Goal: Task Accomplishment & Management: Complete application form

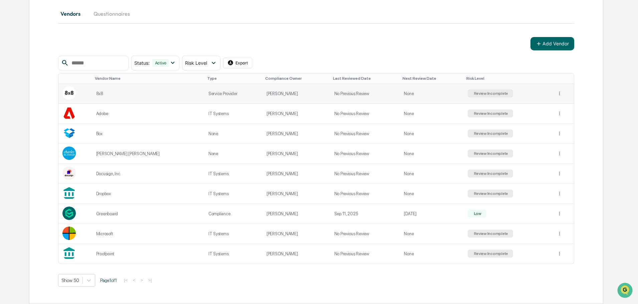
click at [489, 96] on div "Review Incomplete" at bounding box center [491, 94] width 46 height 8
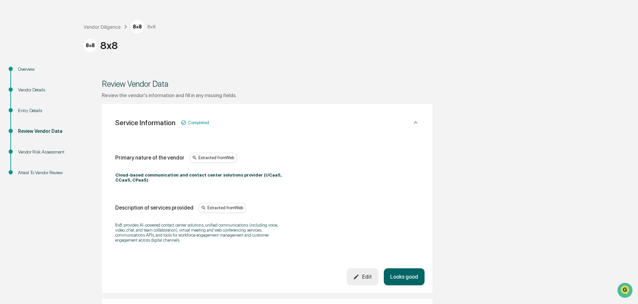
scroll to position [33, 0]
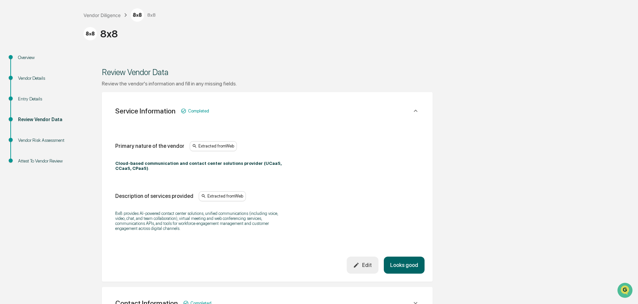
click at [413, 110] on icon at bounding box center [415, 110] width 7 height 7
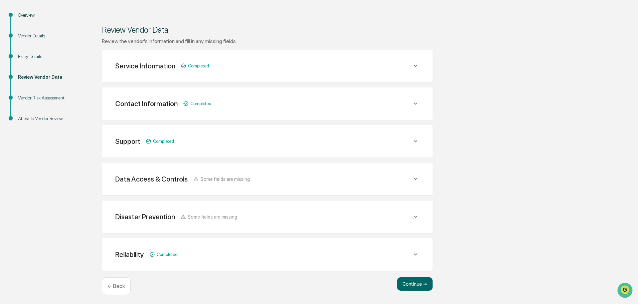
scroll to position [78, 0]
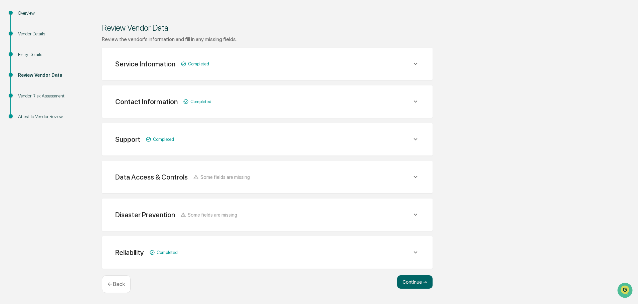
click at [415, 175] on icon at bounding box center [415, 176] width 7 height 7
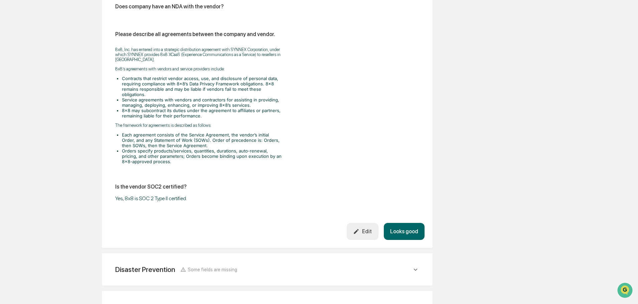
scroll to position [846, 0]
click at [366, 240] on button "Edit" at bounding box center [363, 230] width 32 height 17
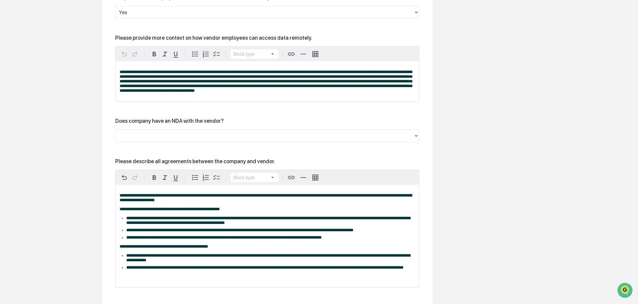
click at [186, 140] on div at bounding box center [264, 136] width 291 height 8
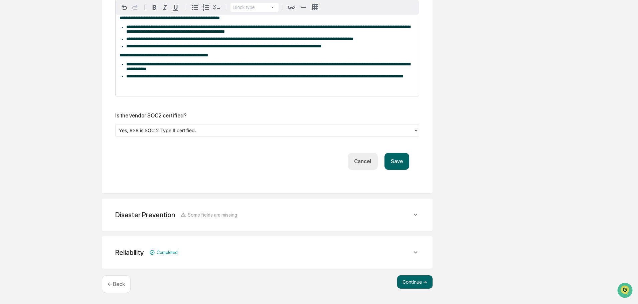
click at [400, 156] on button "Save" at bounding box center [396, 161] width 25 height 17
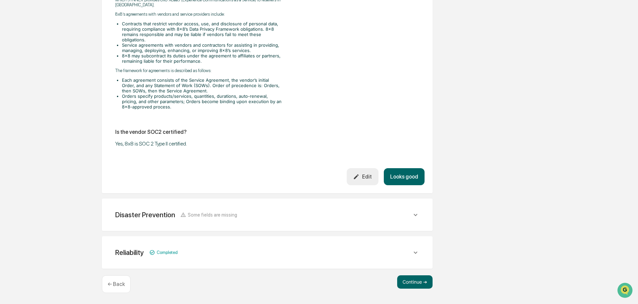
click at [405, 176] on button "Looks good" at bounding box center [404, 176] width 41 height 17
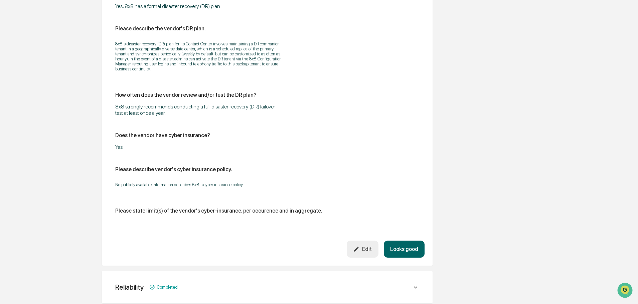
scroll to position [336, 0]
click at [367, 250] on div "Edit" at bounding box center [362, 248] width 19 height 6
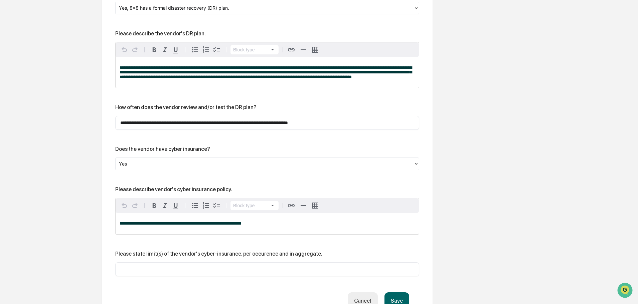
scroll to position [369, 0]
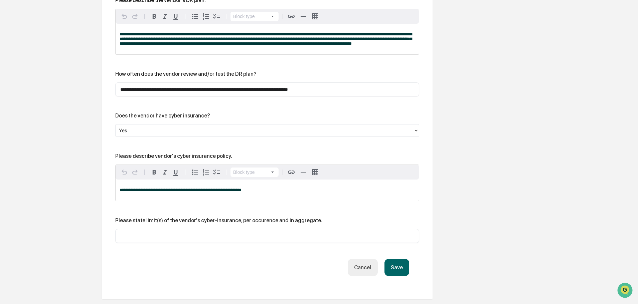
click at [248, 198] on div "**********" at bounding box center [267, 190] width 303 height 21
click at [267, 185] on div "**********" at bounding box center [267, 190] width 303 height 21
drag, startPoint x: 241, startPoint y: 188, endPoint x: 97, endPoint y: 185, distance: 143.7
click at [97, 185] on div "Review Vendor Data Review the vendor's information and fill in any missing fiel…" at bounding box center [267, 44] width 367 height 655
click at [153, 237] on input "text" at bounding box center [267, 236] width 294 height 7
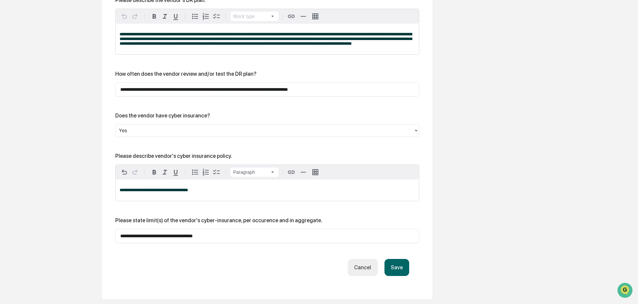
type input "**********"
click at [400, 269] on button "Save" at bounding box center [396, 267] width 25 height 17
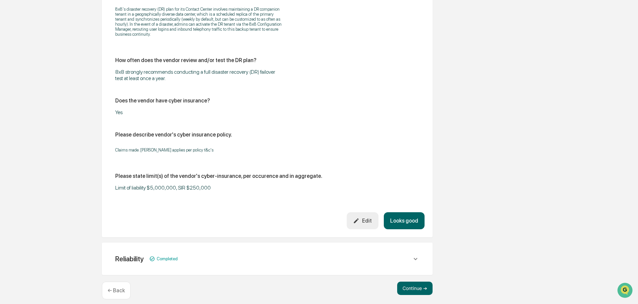
click at [400, 220] on button "Looks good" at bounding box center [404, 220] width 41 height 17
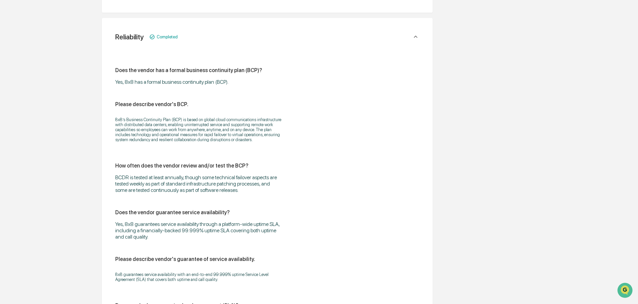
scroll to position [277, 0]
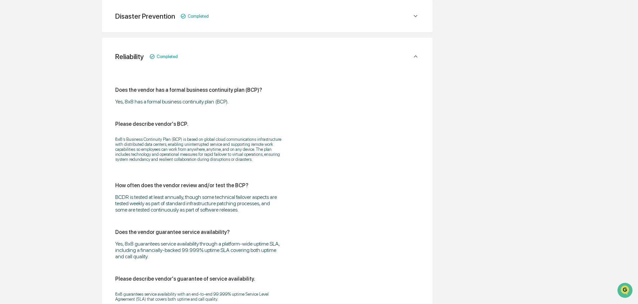
click at [415, 56] on icon at bounding box center [416, 56] width 4 height 2
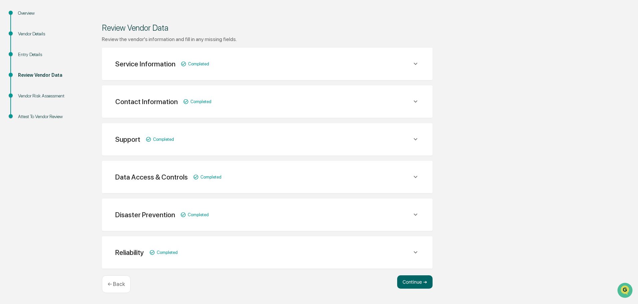
scroll to position [78, 0]
drag, startPoint x: 416, startPoint y: 282, endPoint x: 408, endPoint y: 277, distance: 9.3
click at [416, 282] on button "Continue ➔" at bounding box center [414, 282] width 35 height 13
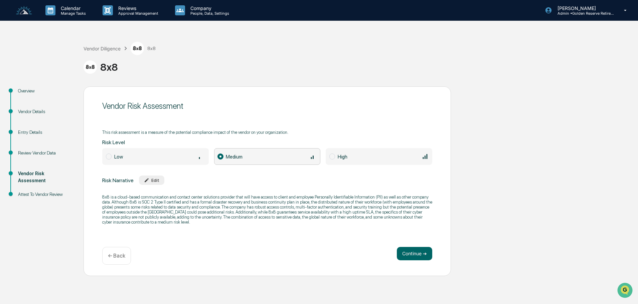
scroll to position [0, 0]
click at [425, 254] on button "Continue ➔" at bounding box center [414, 253] width 35 height 13
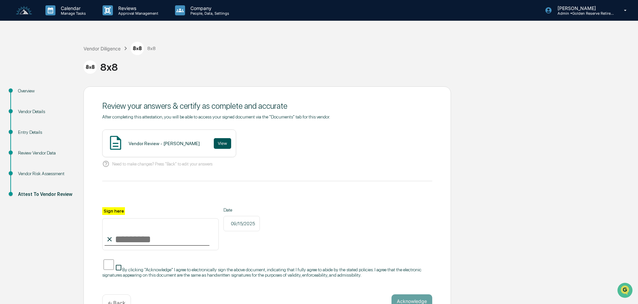
click at [220, 145] on button "View" at bounding box center [222, 143] width 17 height 11
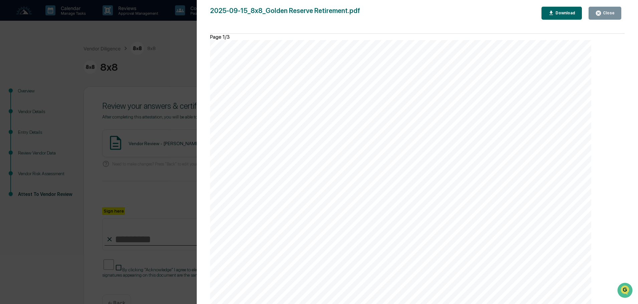
click at [604, 12] on div "Close" at bounding box center [608, 13] width 13 height 5
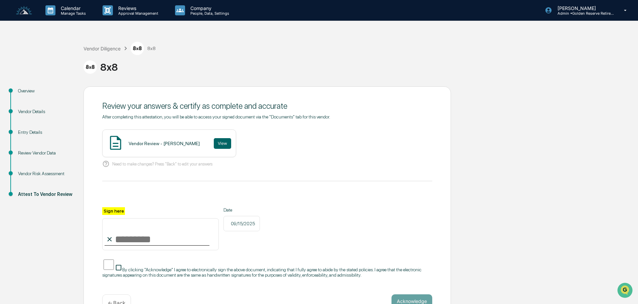
click at [117, 241] on input "Sign here" at bounding box center [160, 234] width 117 height 32
type input "**********"
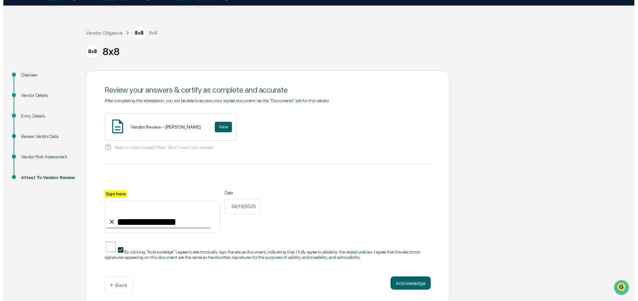
scroll to position [23, 0]
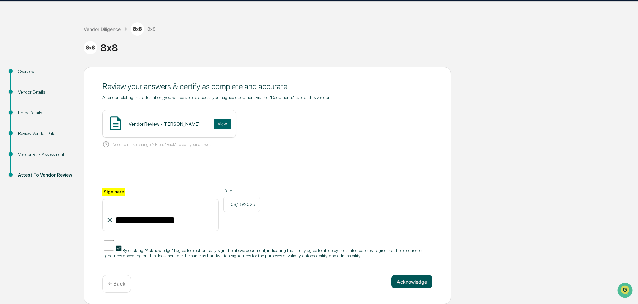
click at [407, 280] on button "Acknowledge" at bounding box center [412, 281] width 41 height 13
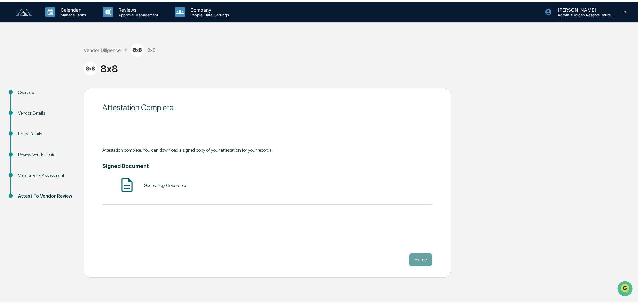
scroll to position [0, 0]
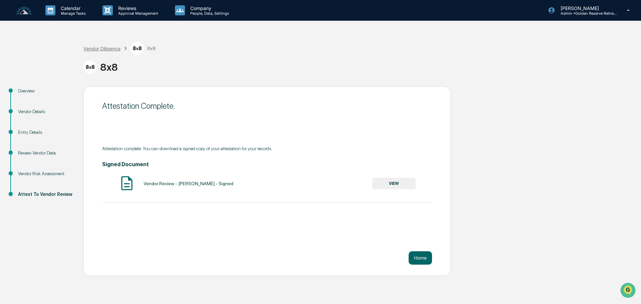
click at [104, 48] on div "Vendor Diligence" at bounding box center [102, 49] width 37 height 6
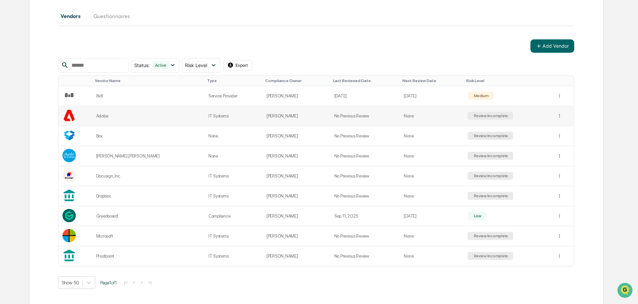
scroll to position [77, 0]
